Goal: Task Accomplishment & Management: Manage account settings

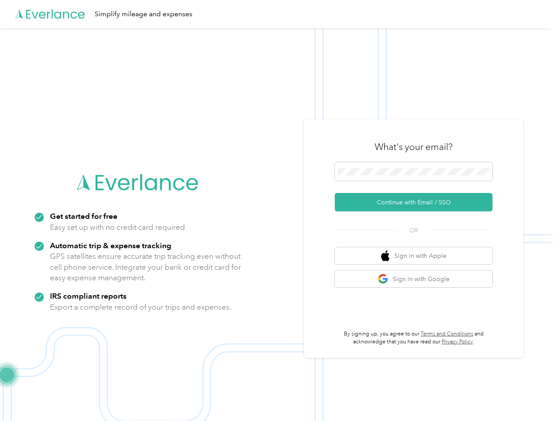
click at [278, 210] on img at bounding box center [276, 238] width 552 height 421
click at [278, 14] on div "Simplify mileage and expenses" at bounding box center [276, 14] width 552 height 28
click at [417, 202] on button "Continue with Email / SSO" at bounding box center [414, 202] width 158 height 18
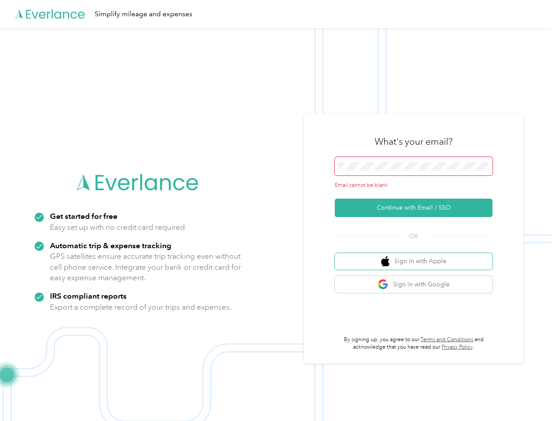
click at [417, 255] on button "Sign in with Apple" at bounding box center [414, 261] width 158 height 17
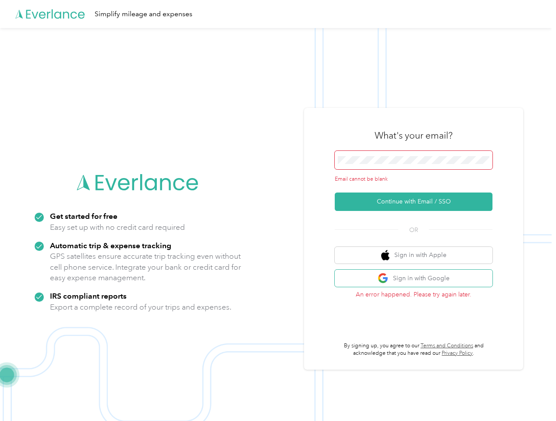
click at [417, 279] on button "Sign in with Google" at bounding box center [414, 277] width 158 height 17
